Goal: Information Seeking & Learning: Check status

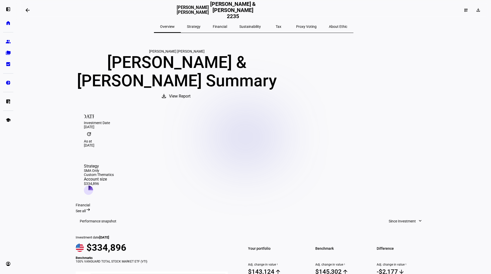
click at [200, 26] on span "Strategy" at bounding box center [194, 27] width 14 height 4
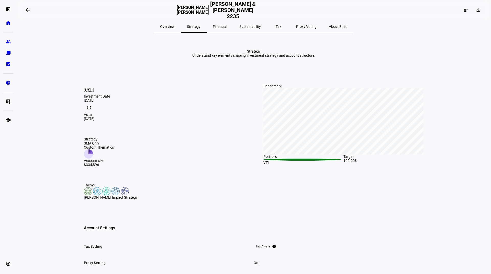
click at [86, 195] on img at bounding box center [88, 191] width 8 height 8
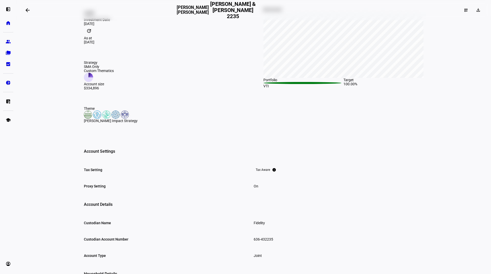
scroll to position [102, 0]
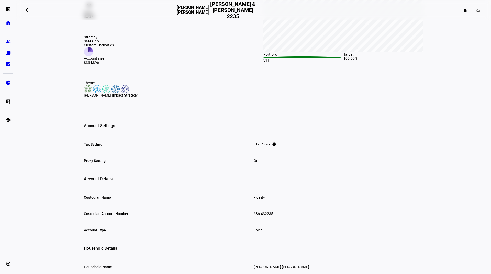
click at [93, 93] on img at bounding box center [97, 89] width 8 height 8
click at [104, 93] on img at bounding box center [106, 89] width 8 height 8
click at [111, 93] on img at bounding box center [115, 89] width 8 height 8
click at [86, 97] on div "Theme [PERSON_NAME] Impact Strategy" at bounding box center [164, 89] width 160 height 16
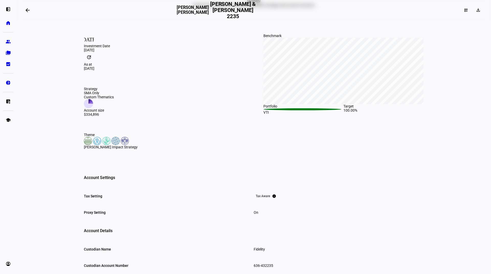
scroll to position [0, 0]
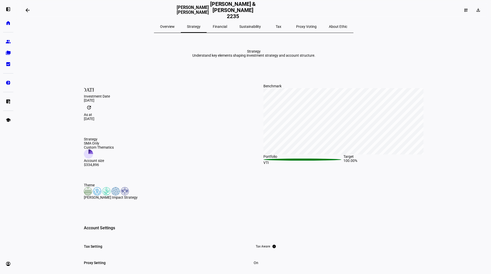
click at [174, 26] on span "Overview" at bounding box center [167, 27] width 15 height 4
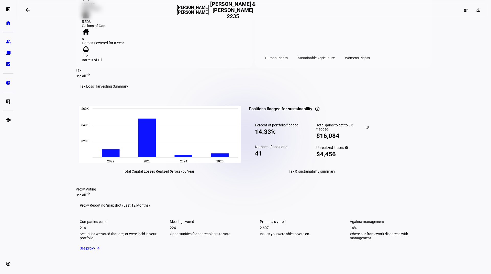
scroll to position [485, 0]
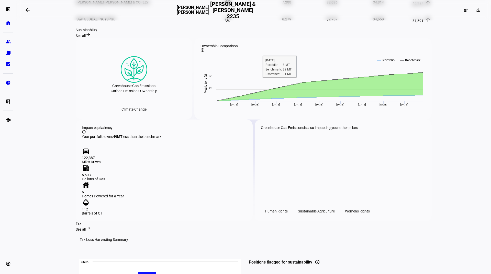
click at [86, 38] on span "See all" at bounding box center [81, 36] width 10 height 4
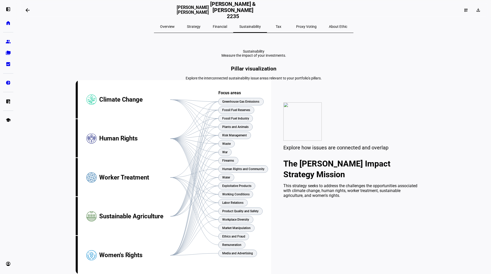
click at [200, 27] on span "Strategy" at bounding box center [194, 27] width 14 height 4
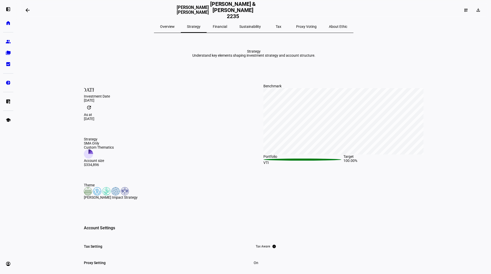
click at [171, 24] on div "Overview" at bounding box center [167, 26] width 27 height 12
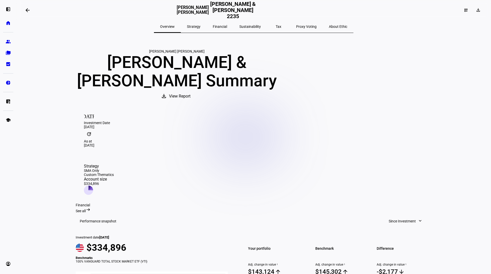
scroll to position [102, 0]
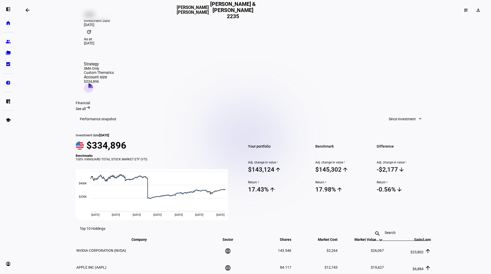
click at [474, 157] on eth-layout-page-content "arrow_backwards [PERSON_NAME] [PERSON_NAME] [PERSON_NAME] & [PERSON_NAME] 2235 …" at bounding box center [253, 137] width 474 height 274
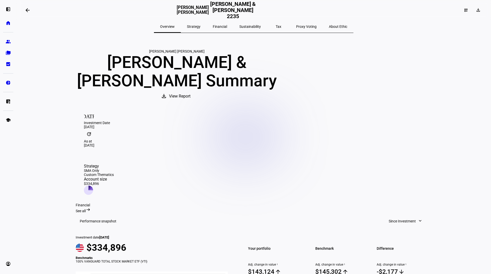
click at [200, 27] on span "Strategy" at bounding box center [194, 27] width 14 height 4
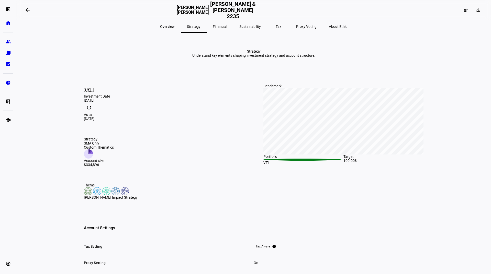
click at [226, 28] on span "Financial" at bounding box center [220, 27] width 14 height 4
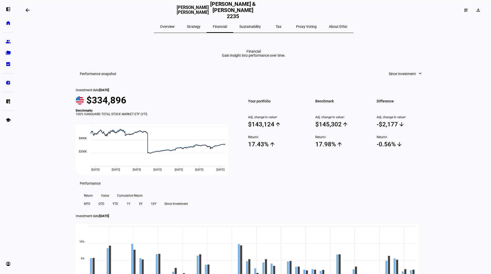
click at [253, 25] on span "Sustainability" at bounding box center [249, 27] width 21 height 4
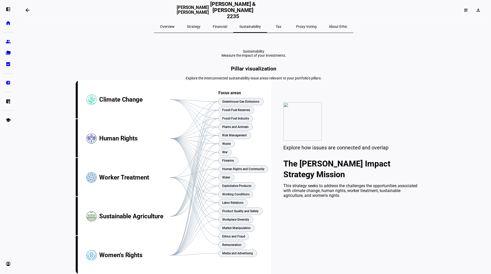
click at [174, 25] on span "Overview" at bounding box center [167, 27] width 15 height 4
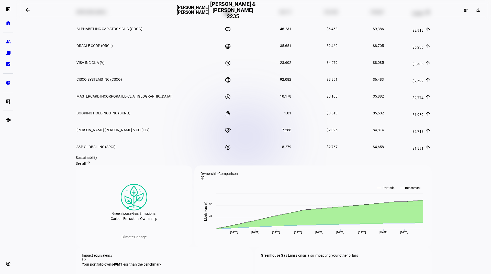
scroll to position [255, 0]
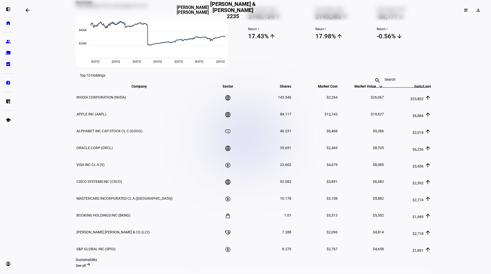
click at [398, 79] on div at bounding box center [399, 80] width 30 height 14
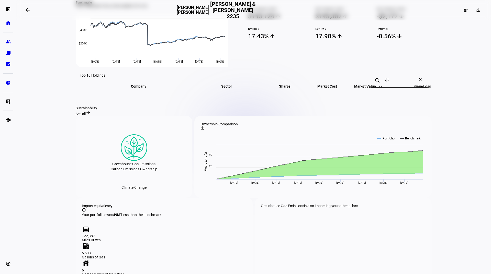
type input "djt"
click at [387, 77] on input "djt" at bounding box center [399, 79] width 30 height 4
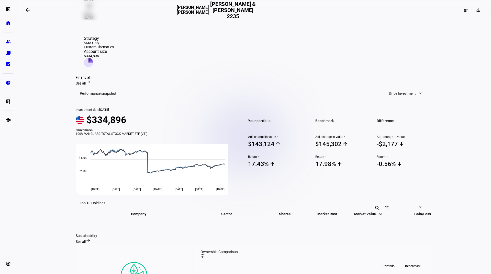
scroll to position [0, 0]
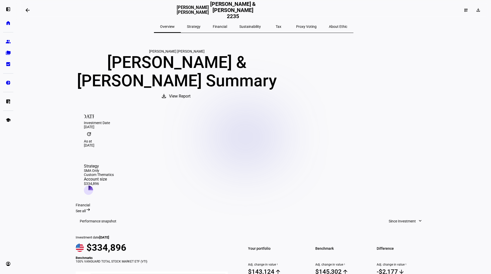
click at [86, 209] on span "See all" at bounding box center [81, 211] width 10 height 4
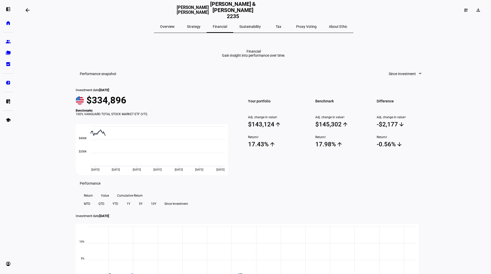
scroll to position [26, 0]
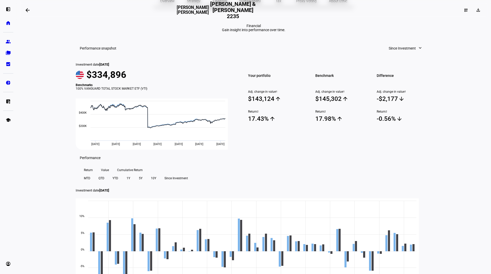
click at [388, 53] on span "Since Investment" at bounding box center [401, 48] width 27 height 10
click at [420, 53] on div at bounding box center [245, 137] width 491 height 274
click at [398, 53] on span "Since Investment" at bounding box center [401, 48] width 27 height 10
click at [393, 125] on div "1 Year" at bounding box center [403, 127] width 42 height 4
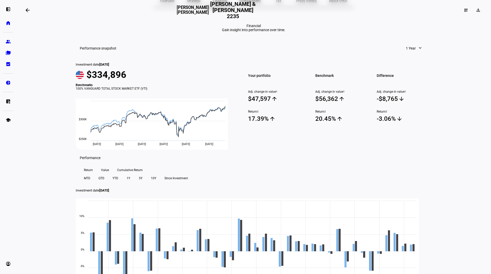
click at [405, 53] on span "1 Year" at bounding box center [410, 48] width 10 height 10
click at [406, 112] on div "Year to Date" at bounding box center [420, 114] width 42 height 4
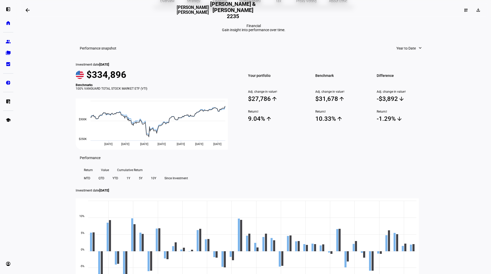
click at [399, 53] on span "Year to Date" at bounding box center [405, 48] width 19 height 10
click at [395, 47] on div at bounding box center [245, 137] width 491 height 274
click at [401, 53] on span "Year to Date" at bounding box center [405, 48] width 19 height 10
click at [403, 121] on button "1 Year" at bounding box center [411, 127] width 49 height 12
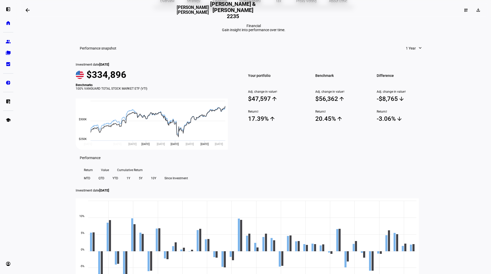
click at [397, 32] on eth-report-page-title "Financial Gain insight into performance over time." at bounding box center [254, 28] width 356 height 8
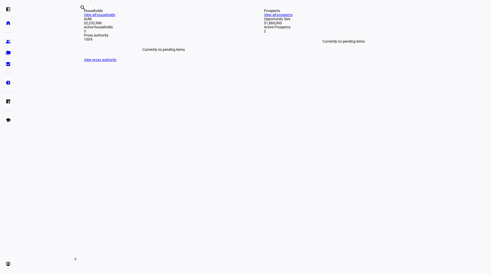
scroll to position [51, 0]
